Goal: Task Accomplishment & Management: Use online tool/utility

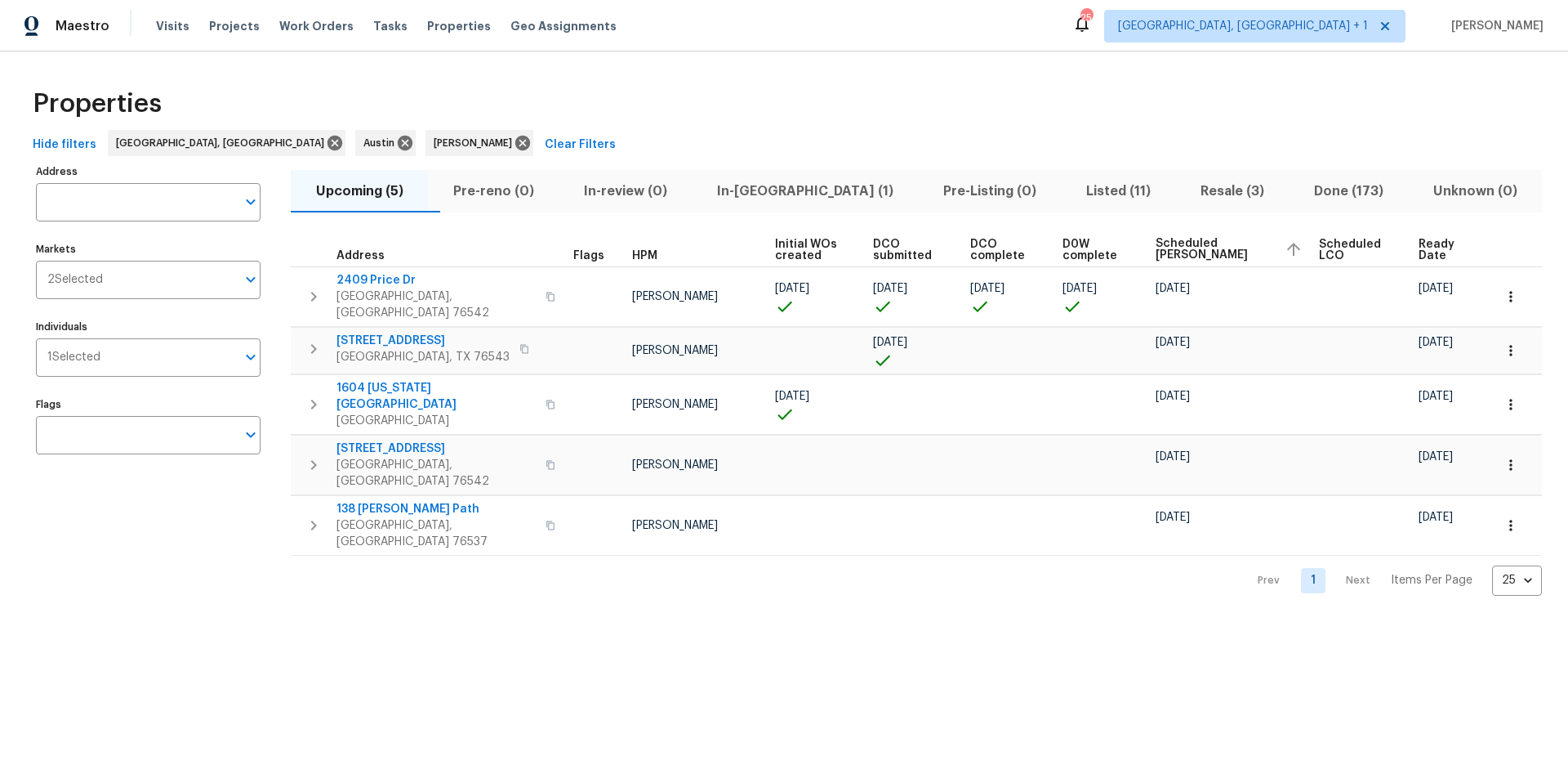
click at [809, 198] on span "In-[GEOGRAPHIC_DATA] (1)" at bounding box center [805, 191] width 207 height 23
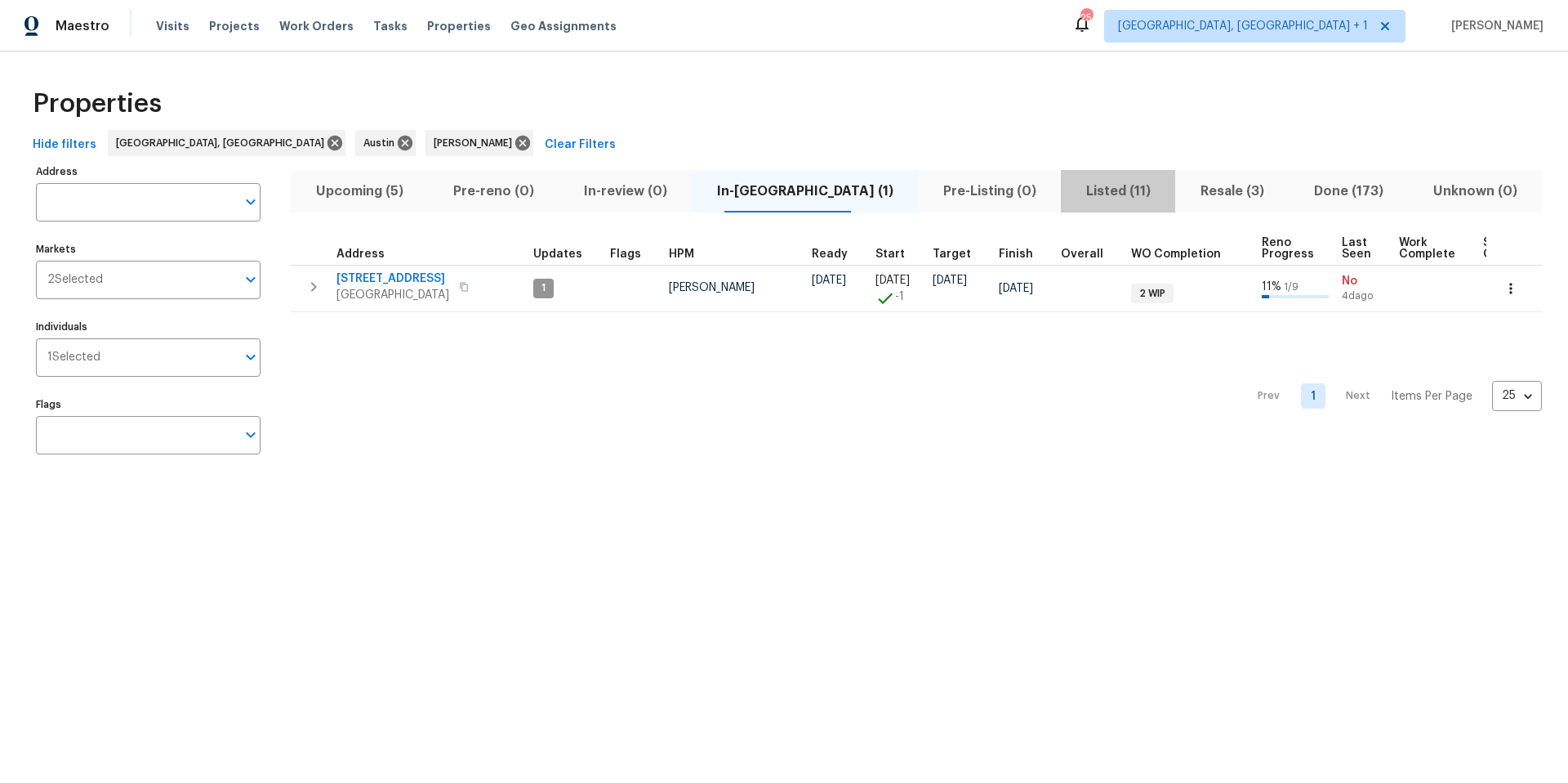
click at [1071, 191] on span "Listed (11)" at bounding box center [1118, 191] width 95 height 23
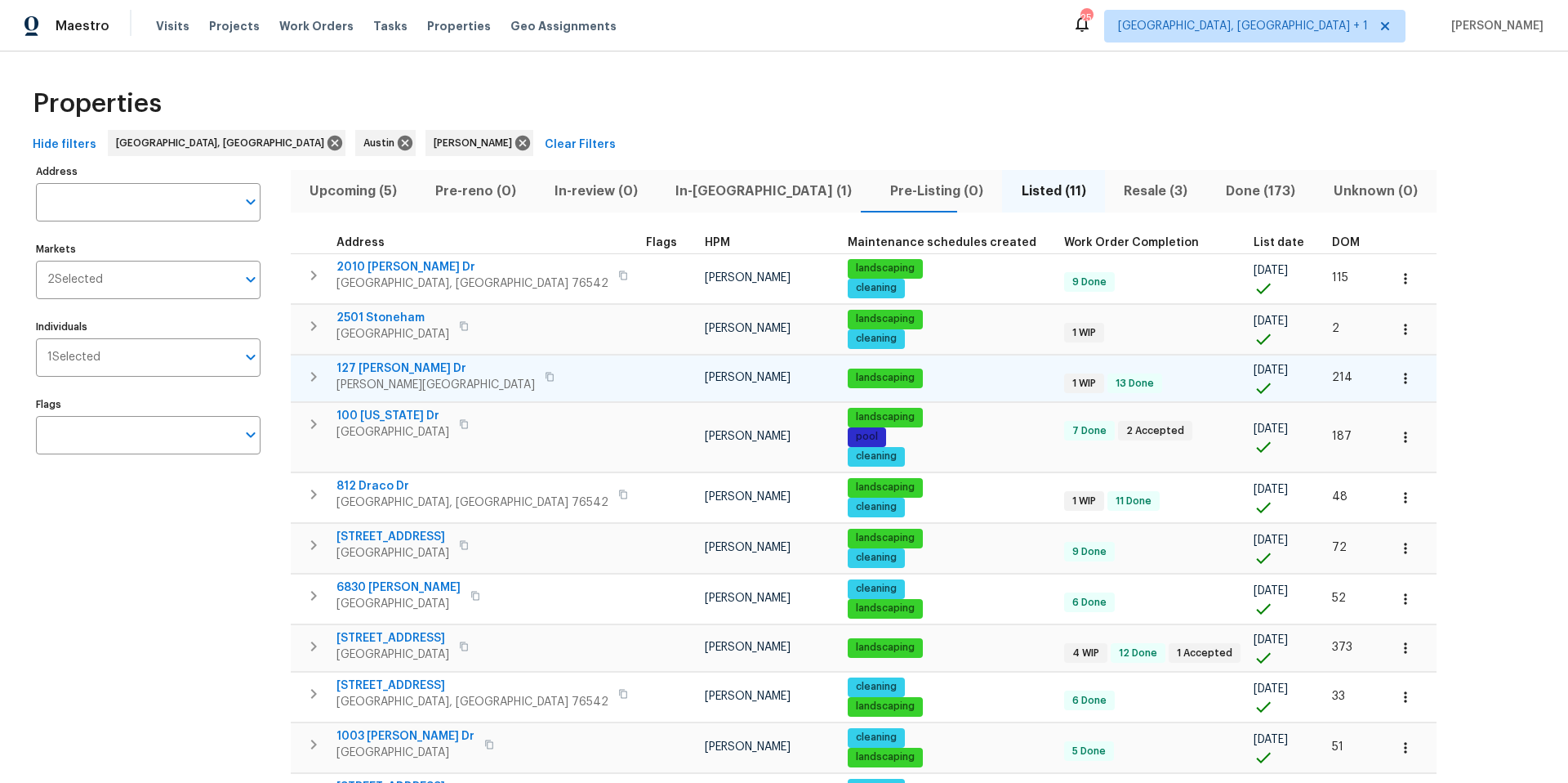
click at [377, 365] on span "127 [PERSON_NAME] Dr" at bounding box center [436, 368] width 199 height 16
click at [1397, 383] on icon "button" at bounding box center [1405, 378] width 16 height 16
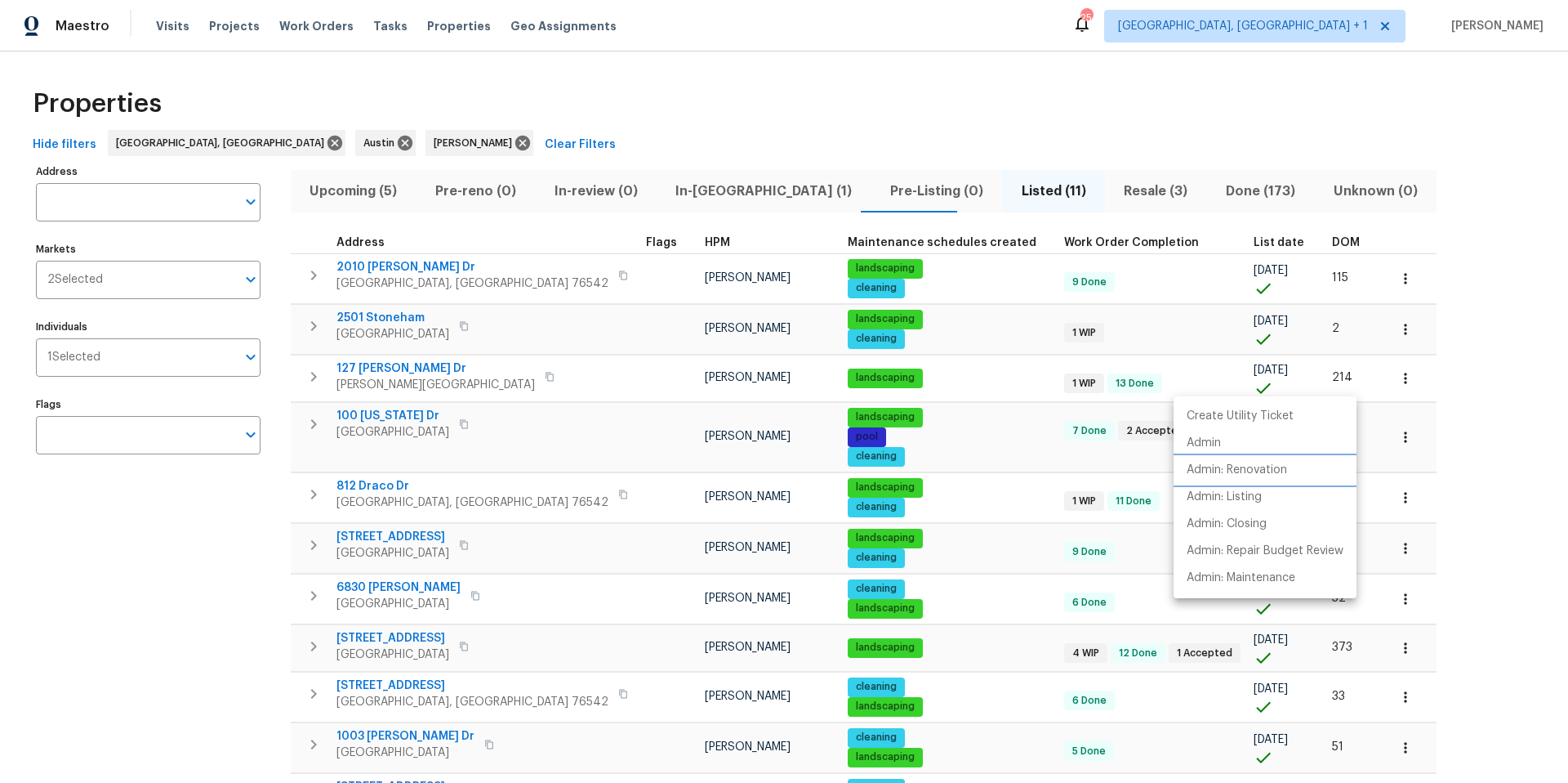
click at [1214, 470] on p "Admin: Renovation" at bounding box center [1237, 470] width 101 height 17
click at [655, 51] on div at bounding box center [784, 392] width 1568 height 783
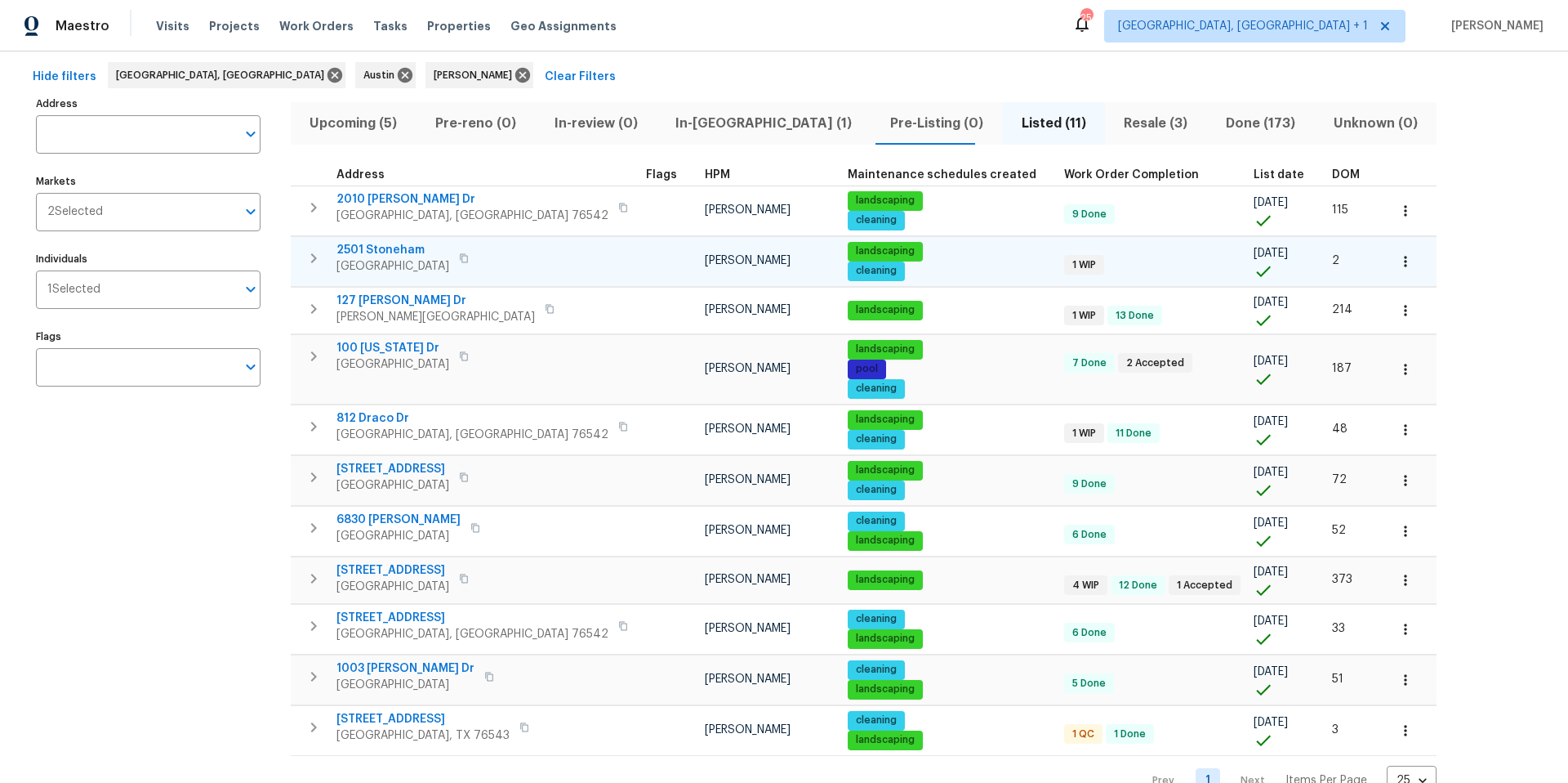
scroll to position [119, 0]
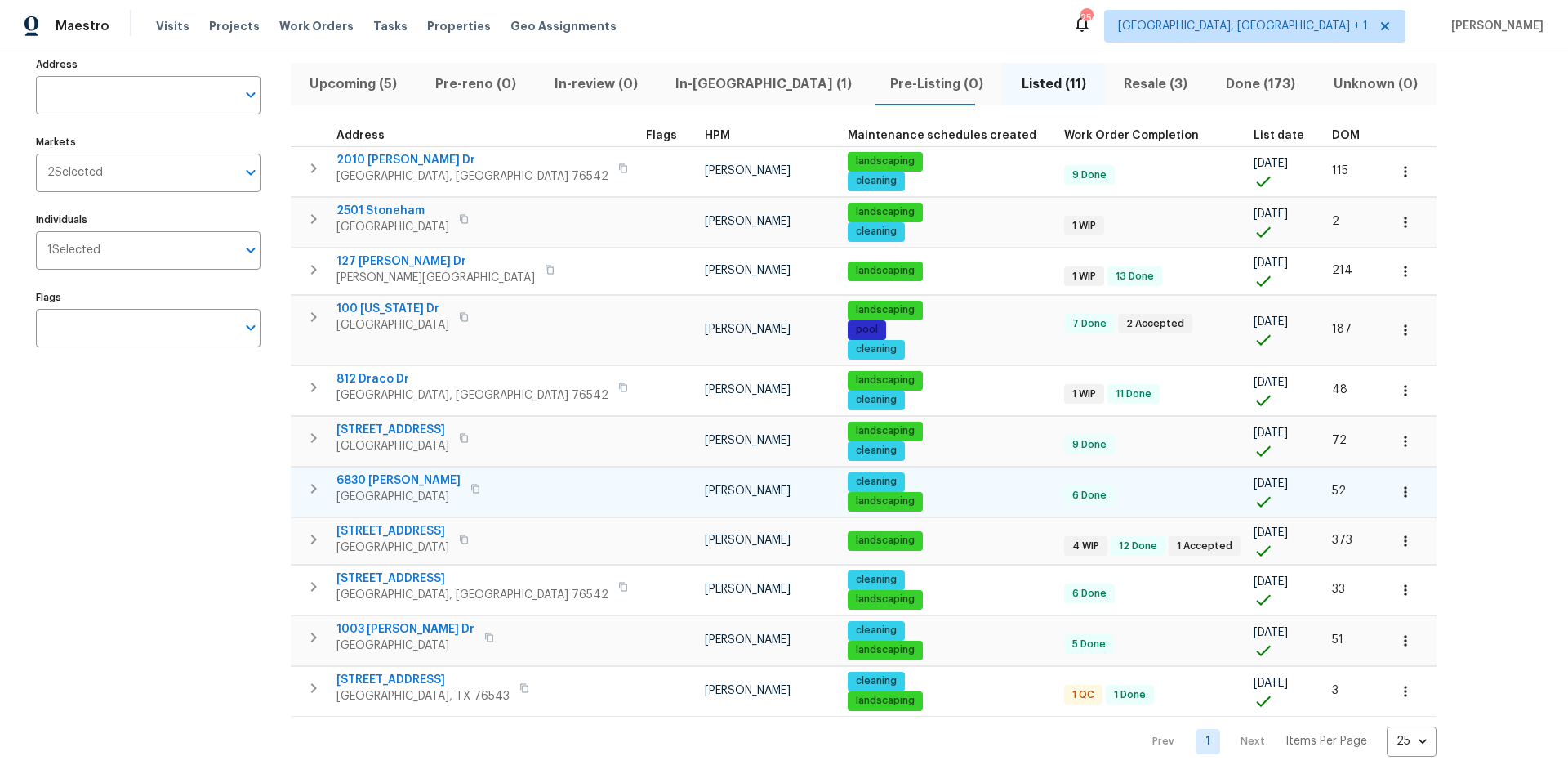
click at [417, 472] on span "6830 [PERSON_NAME]" at bounding box center [398, 480] width 124 height 16
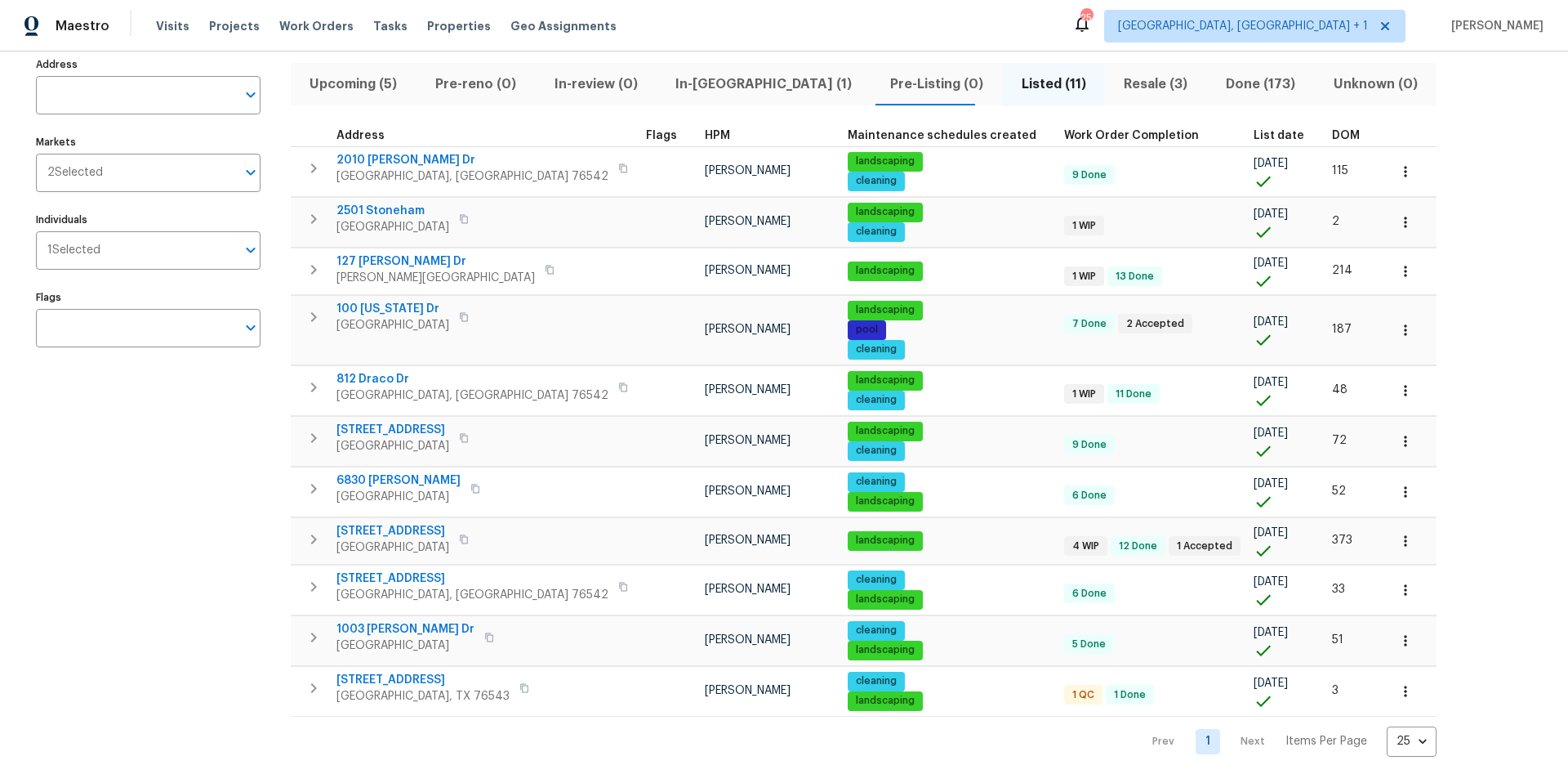
click at [1115, 76] on span "Resale (3)" at bounding box center [1156, 84] width 82 height 23
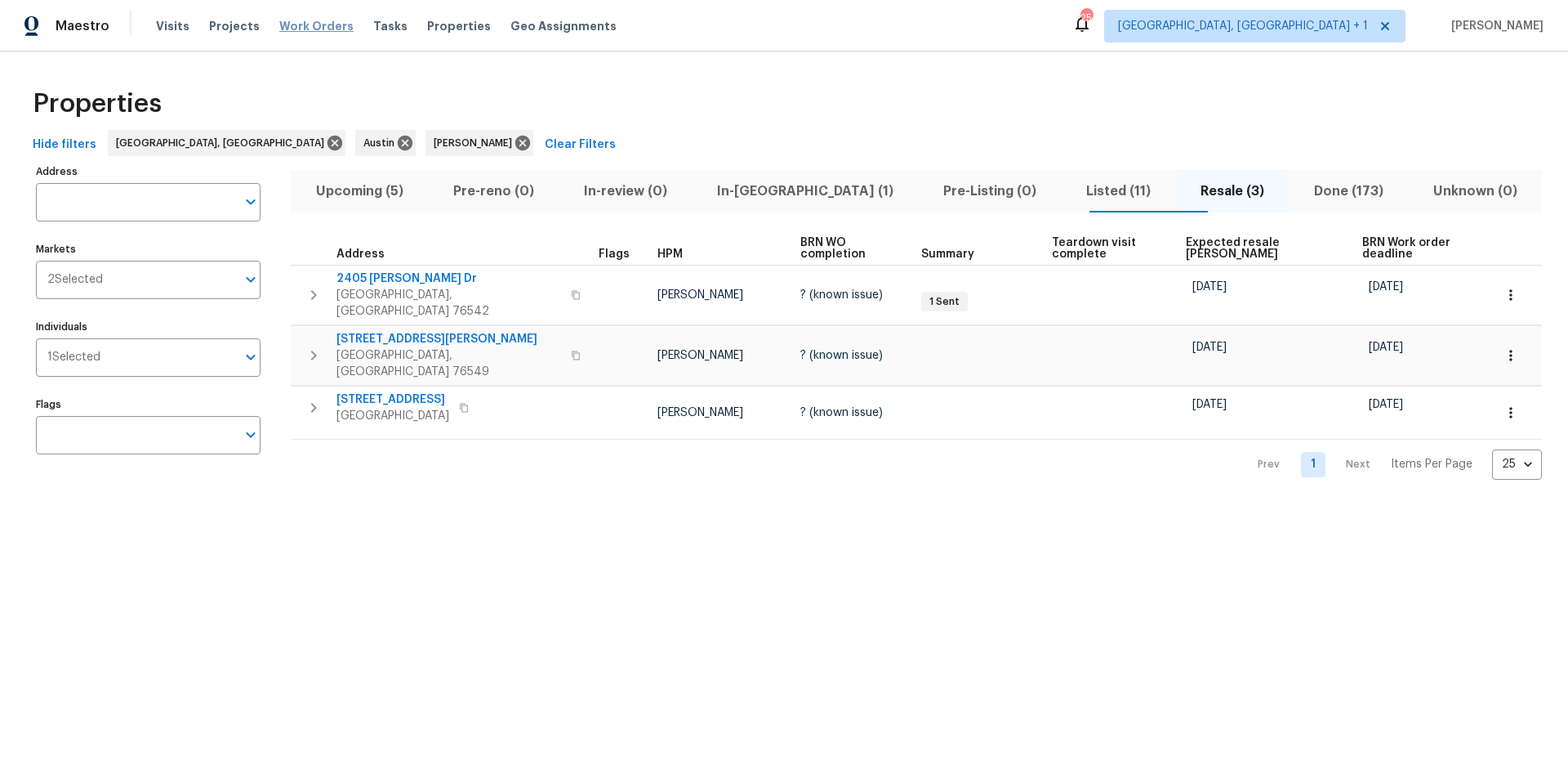
click at [309, 32] on span "Work Orders" at bounding box center [317, 26] width 75 height 16
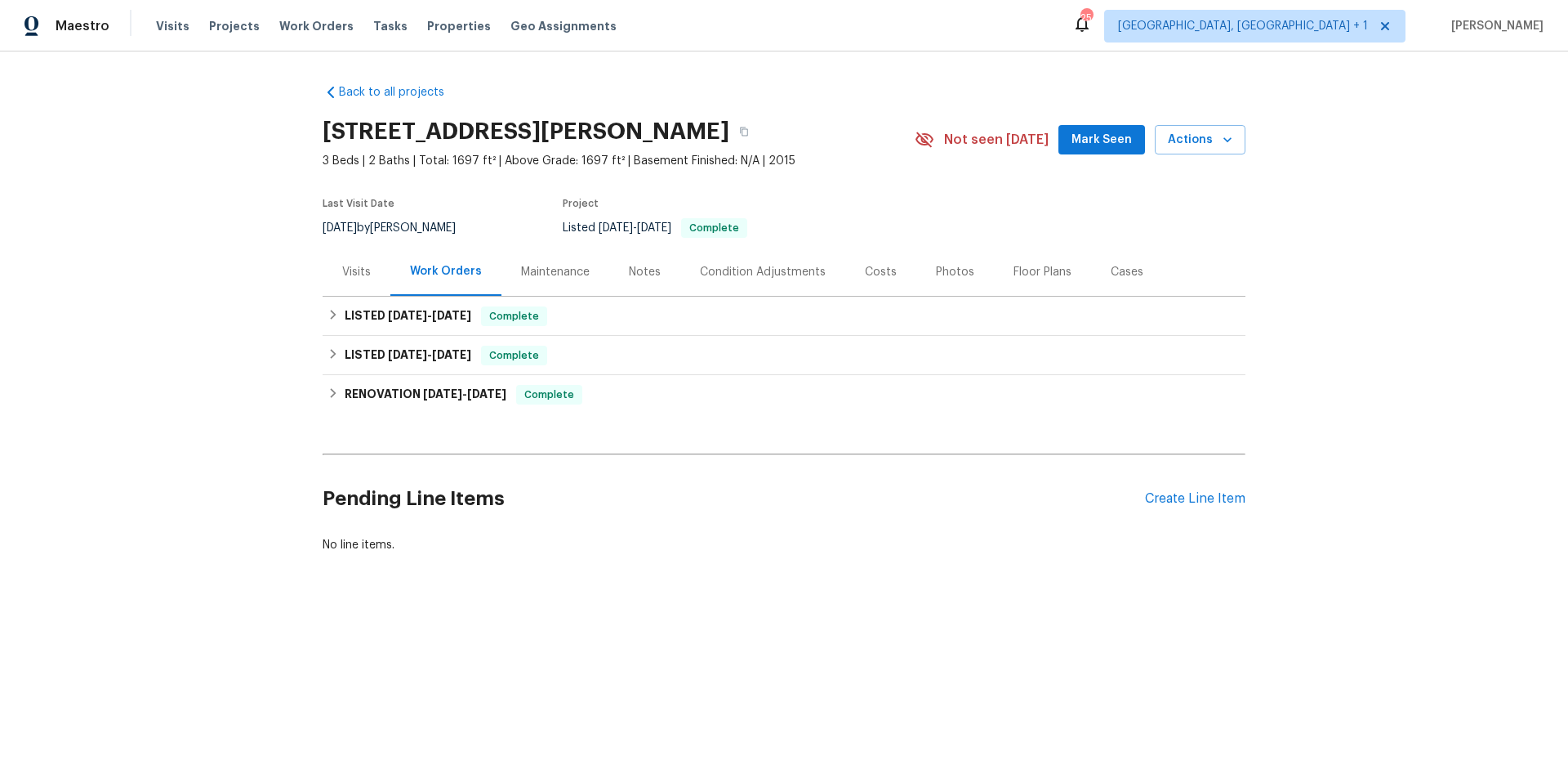
click at [340, 260] on div "Visits" at bounding box center [357, 272] width 68 height 49
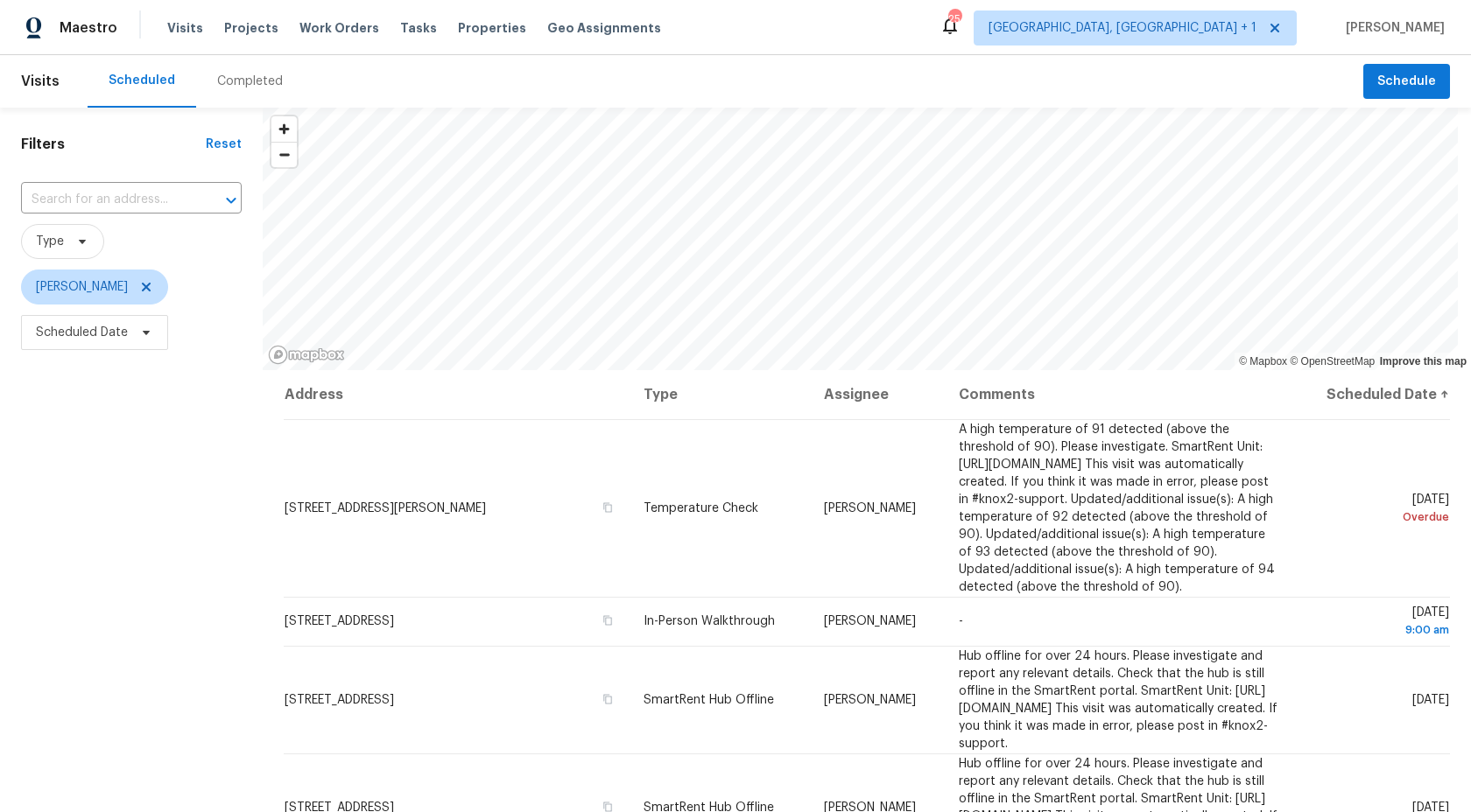
click at [97, 354] on span "Scheduled Date" at bounding box center [131, 332] width 221 height 46
click at [105, 339] on span "Scheduled Date" at bounding box center [82, 332] width 92 height 18
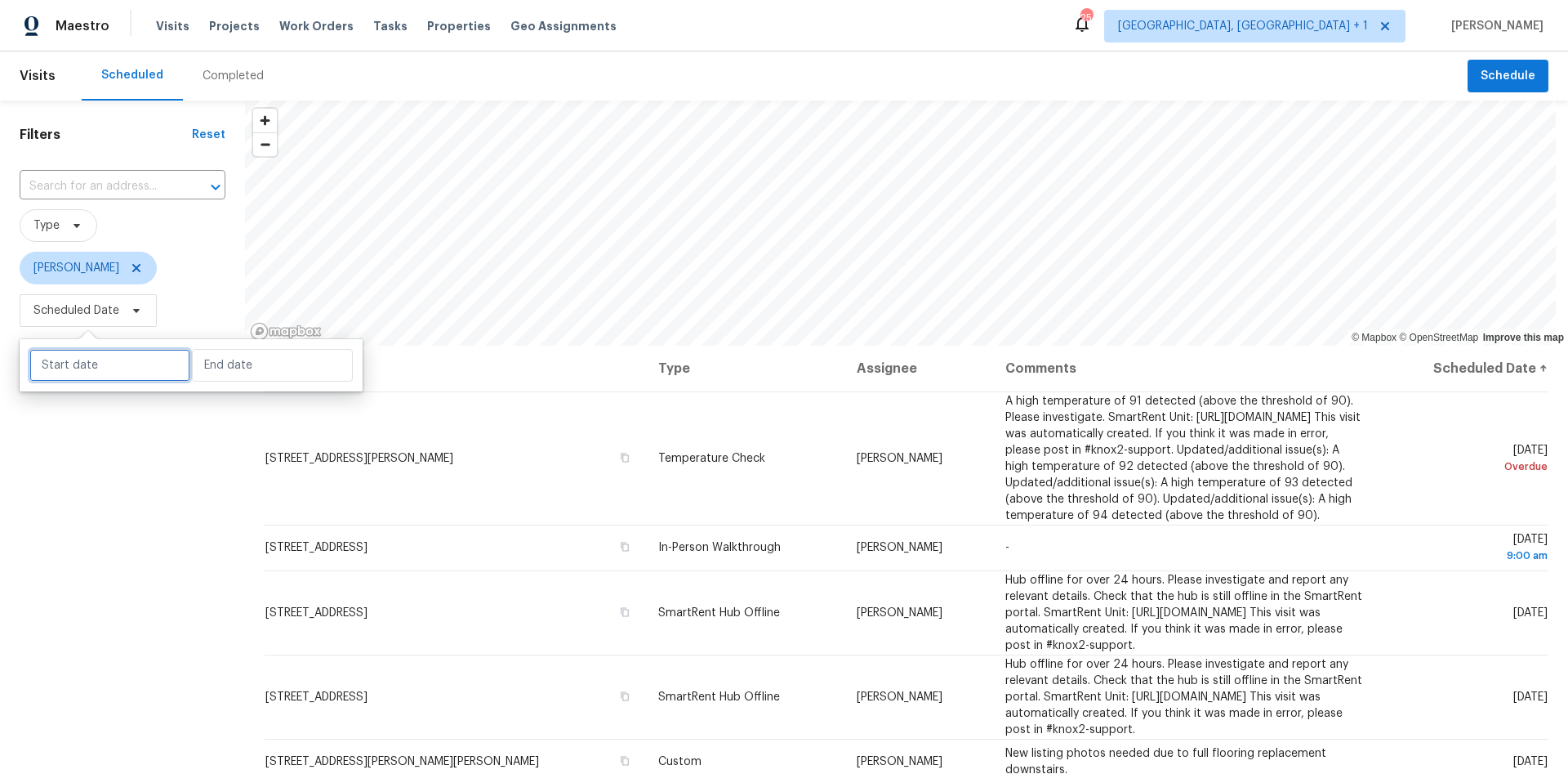
click at [119, 370] on input "text" at bounding box center [109, 365] width 161 height 33
select select "9"
select select "2025"
select select "10"
select select "2025"
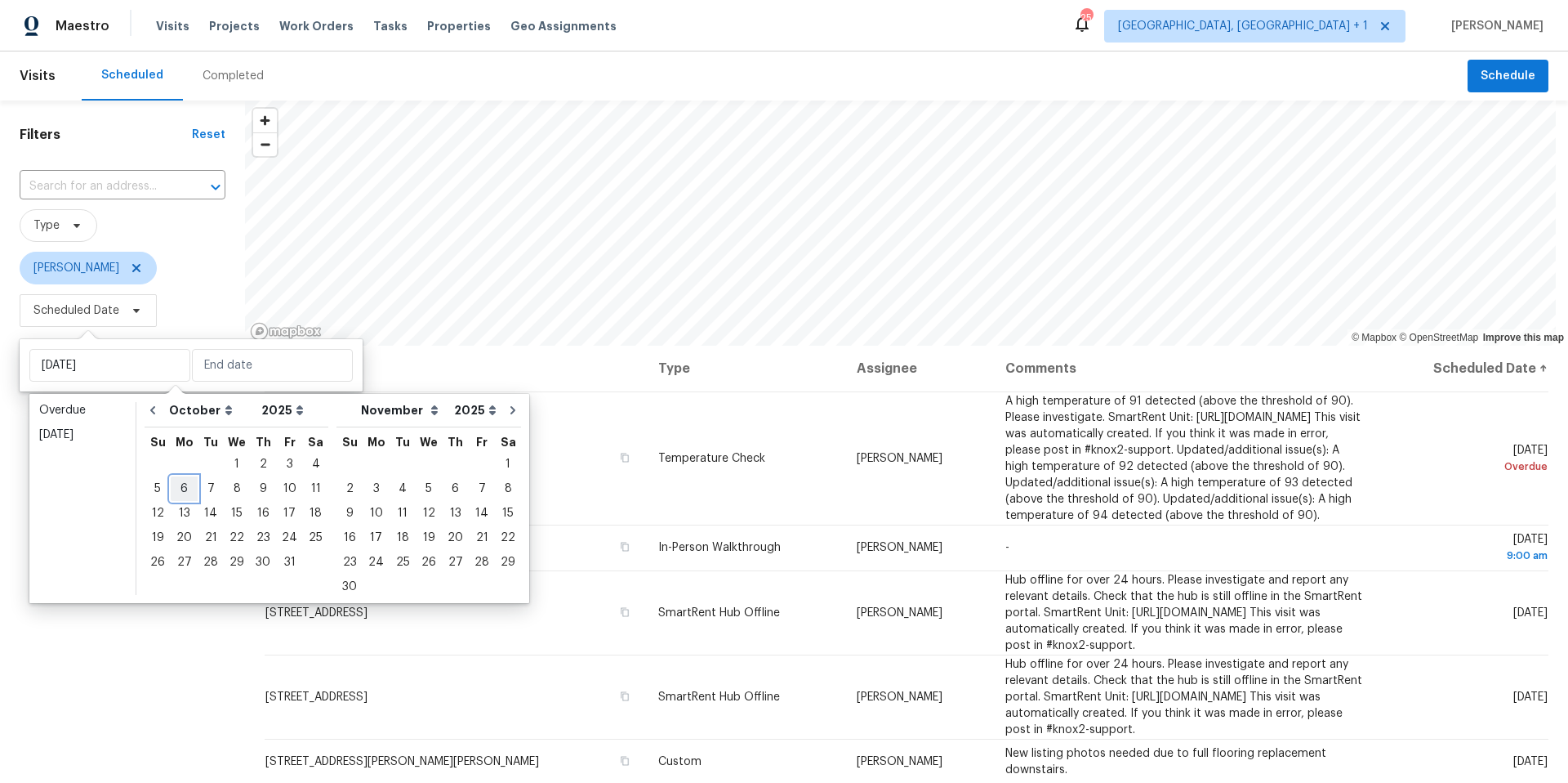
click at [178, 490] on div "6" at bounding box center [184, 489] width 27 height 23
type input "Mon, Oct 06"
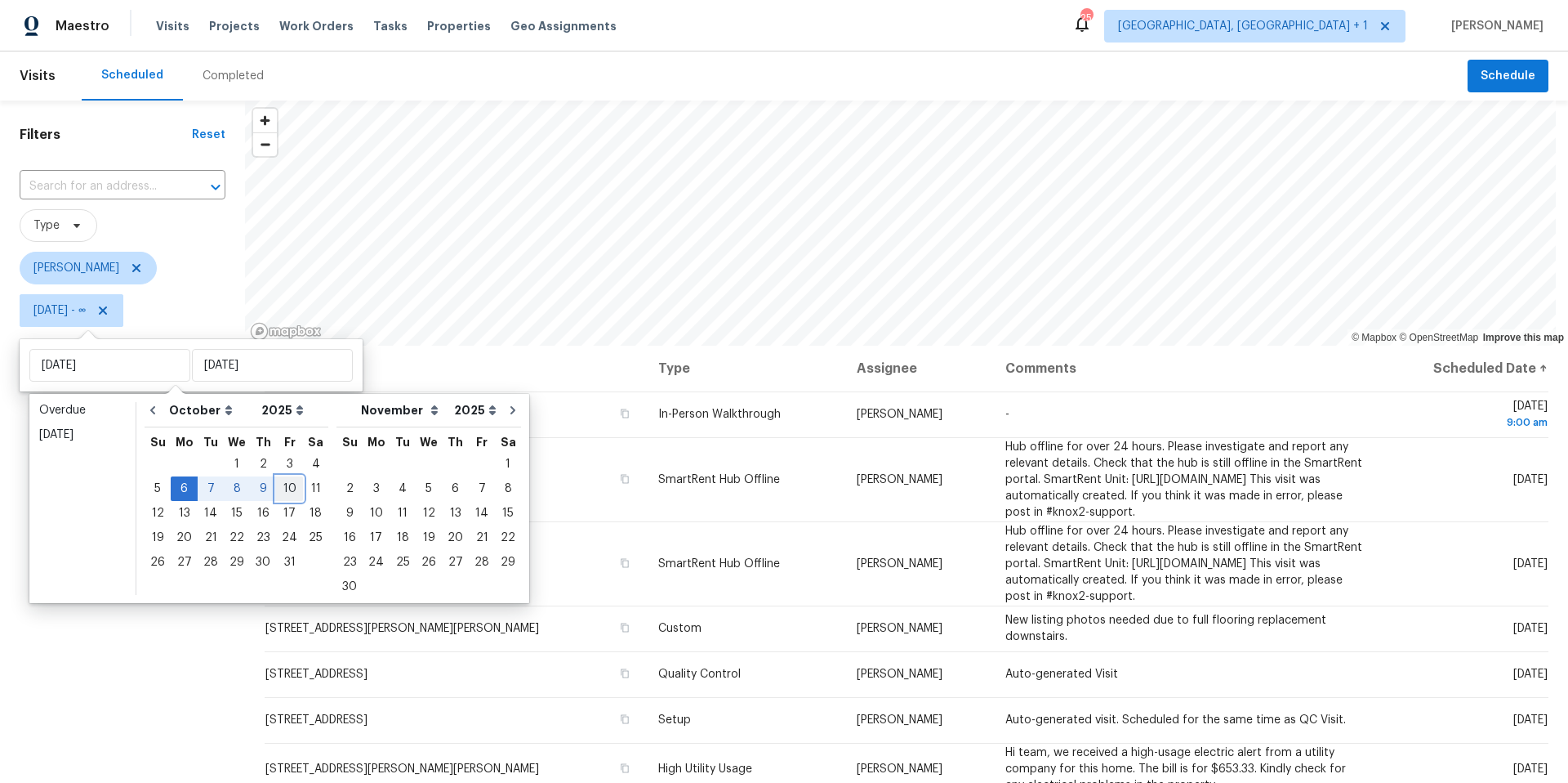
click at [280, 490] on div "10" at bounding box center [289, 489] width 27 height 23
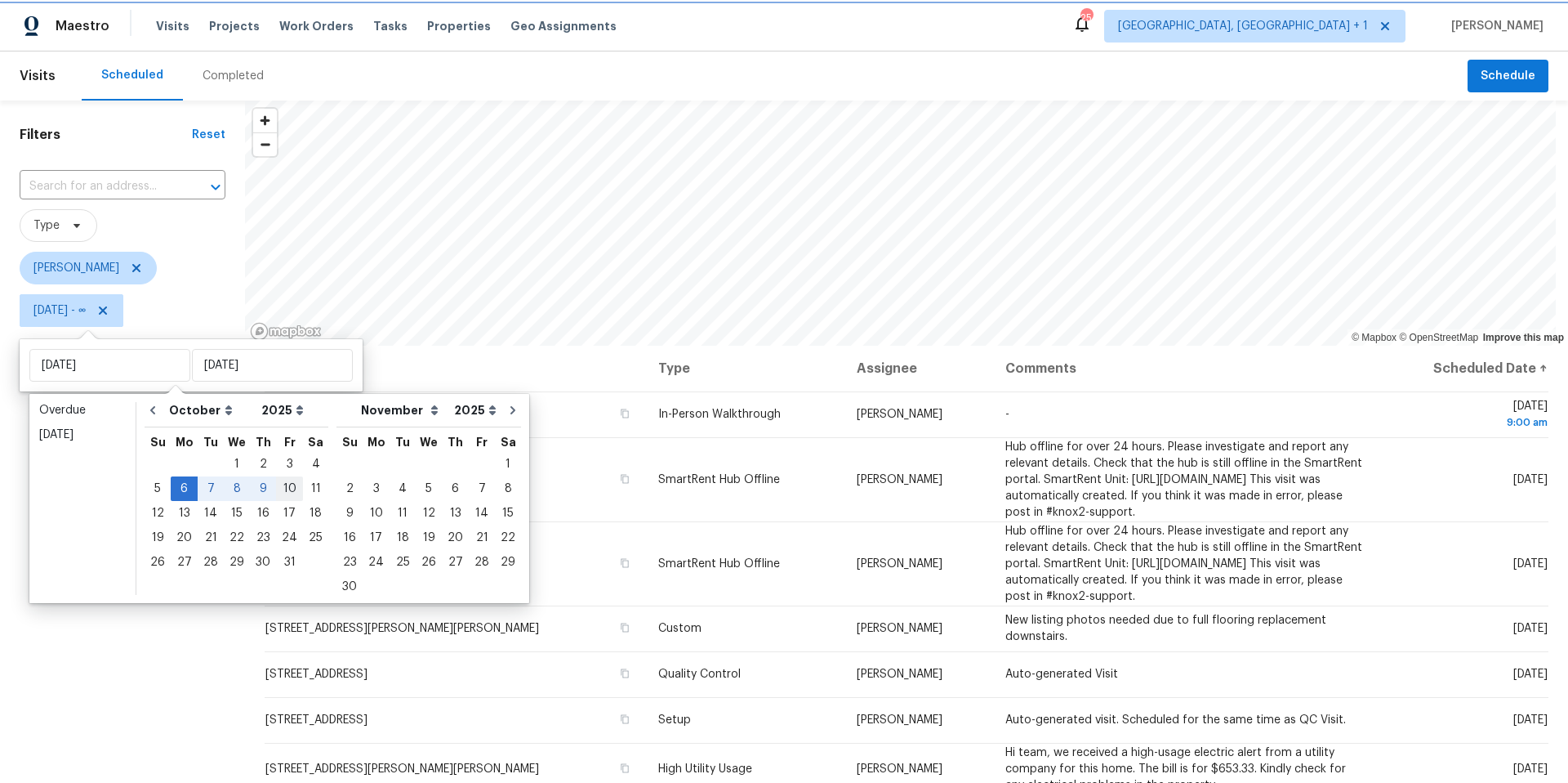
type input "Fri, Oct 10"
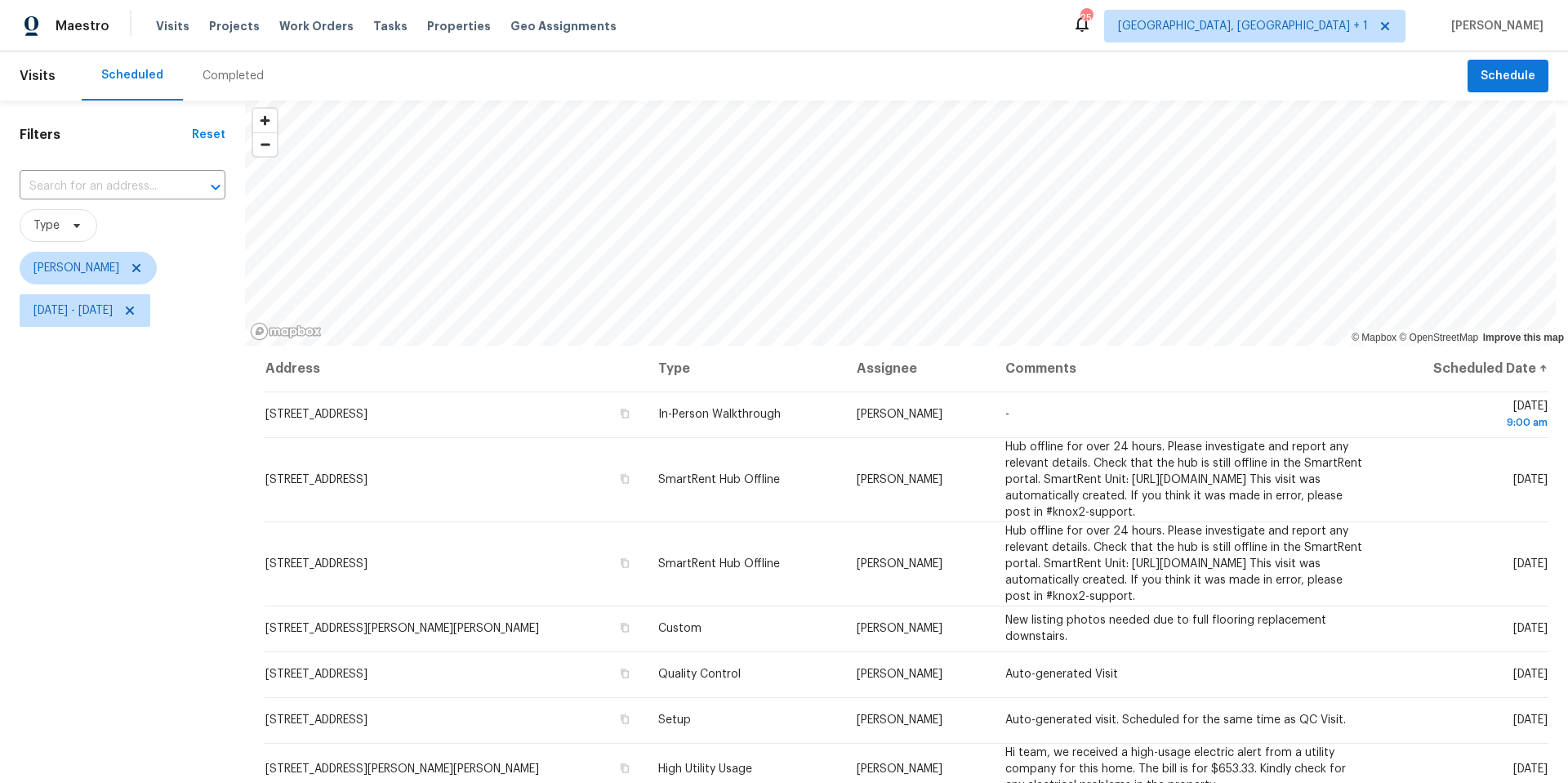
click at [151, 589] on div "Filters Reset ​ Type Nelson Figueroa Mon, Oct 06 - Fri, Oct 10" at bounding box center [122, 536] width 245 height 871
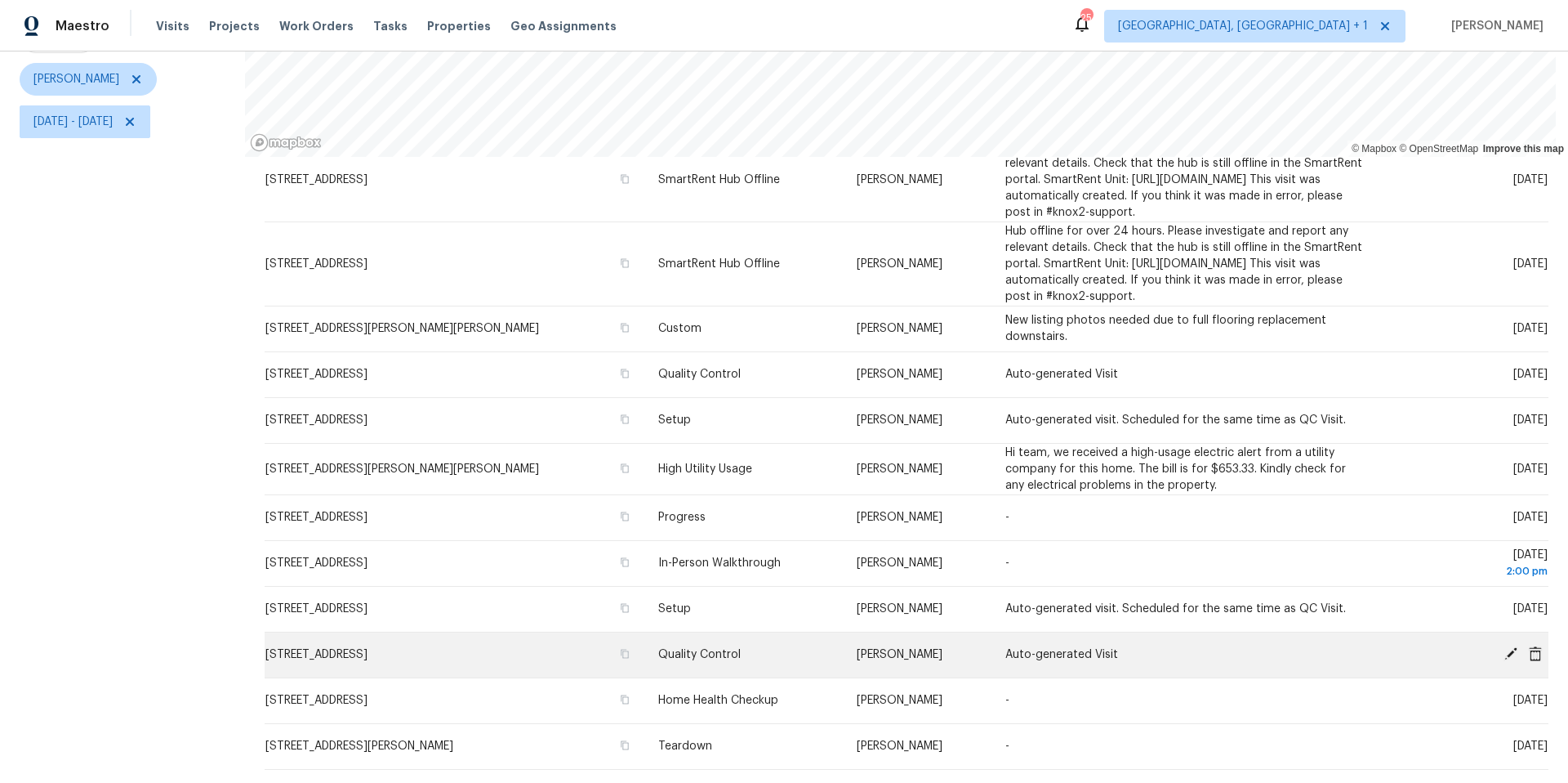
scroll to position [141, 0]
